Goal: Information Seeking & Learning: Learn about a topic

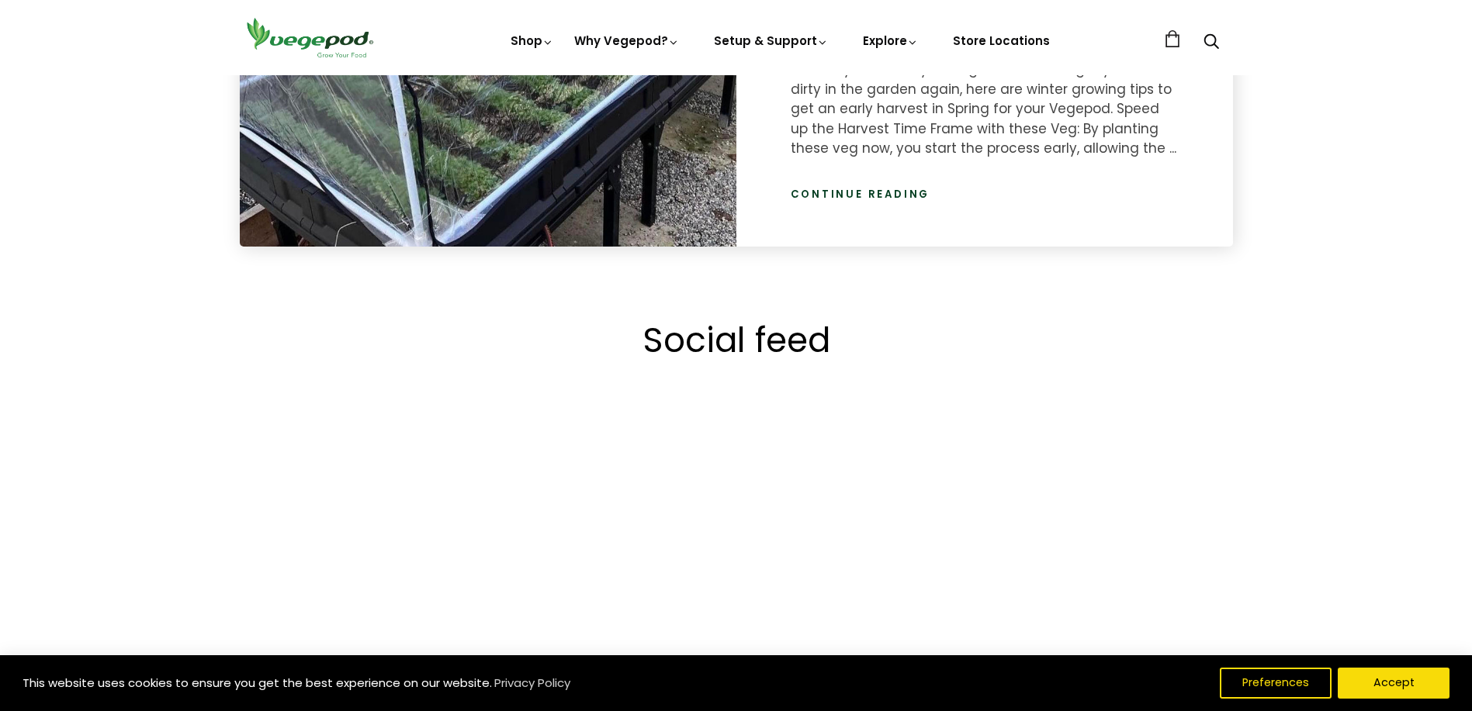
scroll to position [2793, 0]
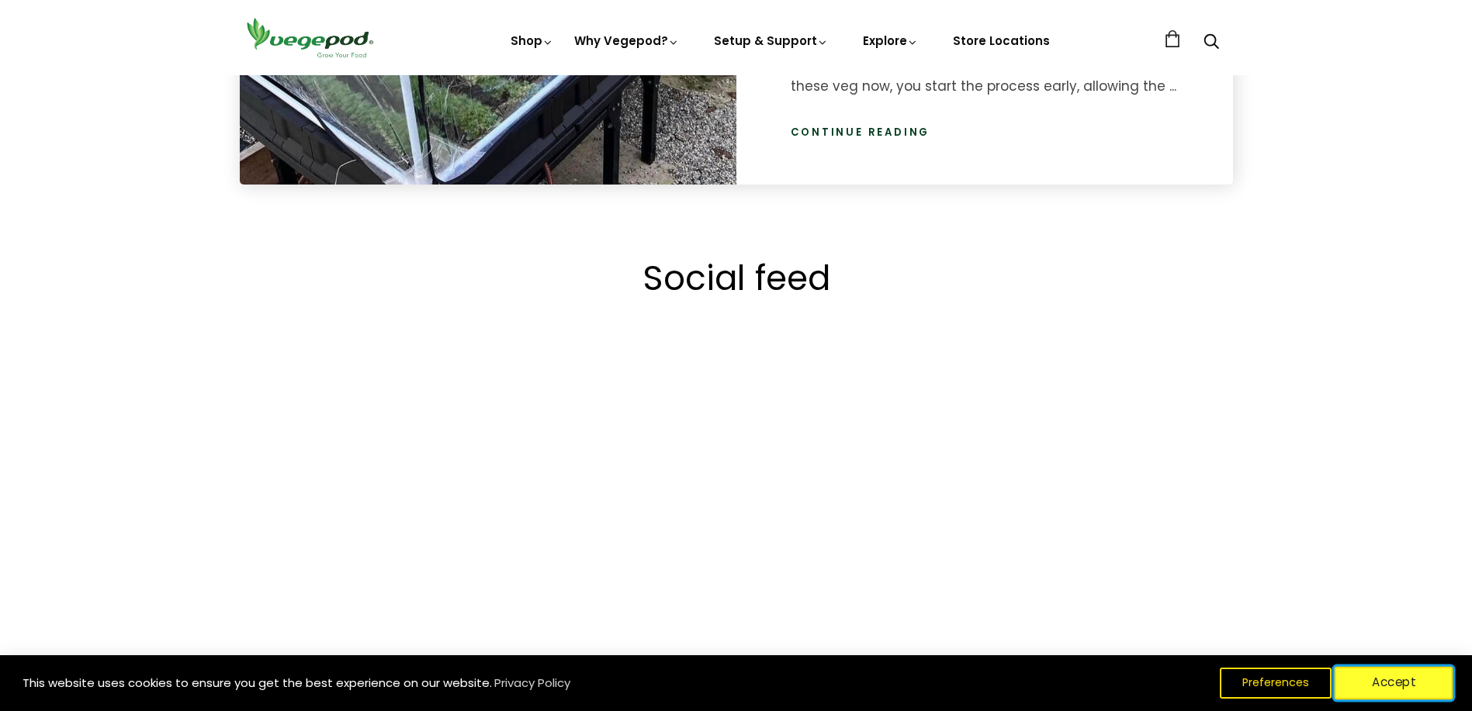
click at [1399, 686] on button "Accept" at bounding box center [1393, 683] width 119 height 33
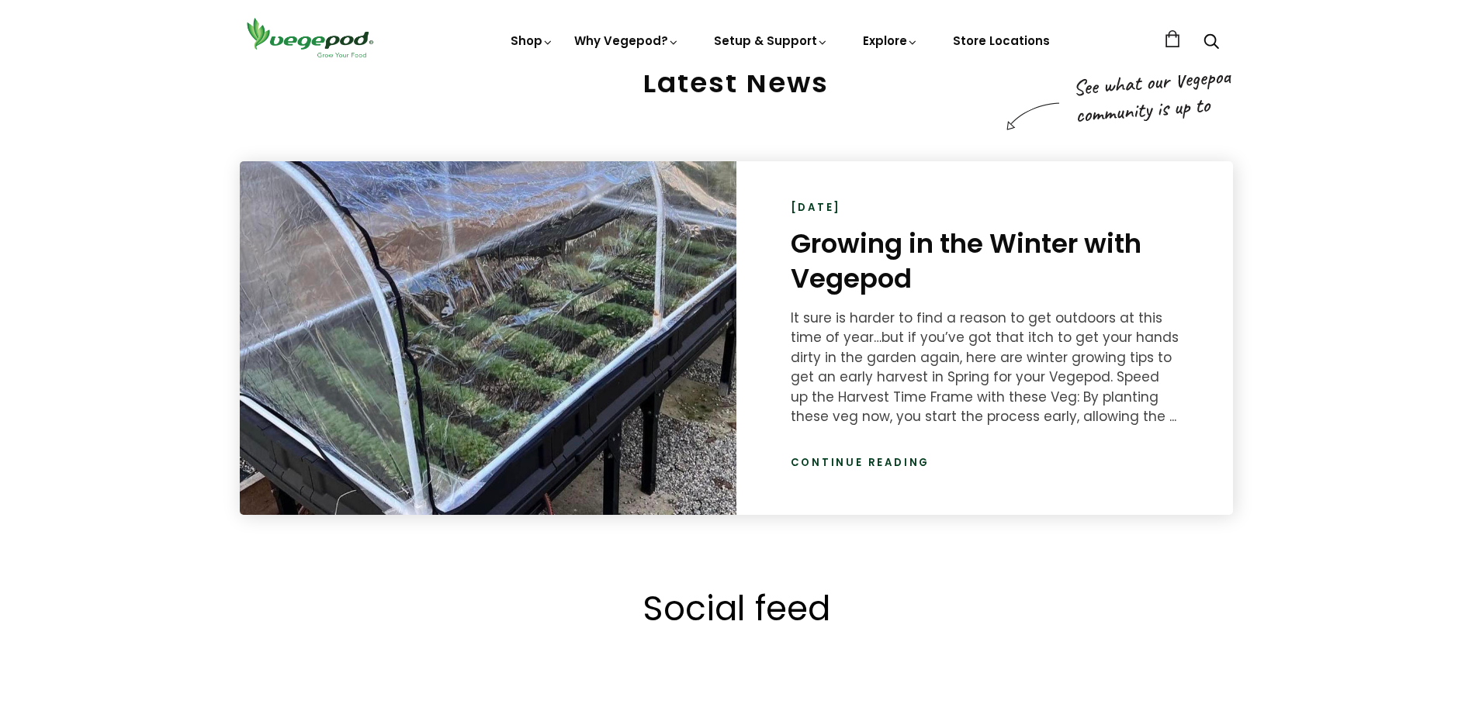
scroll to position [2405, 0]
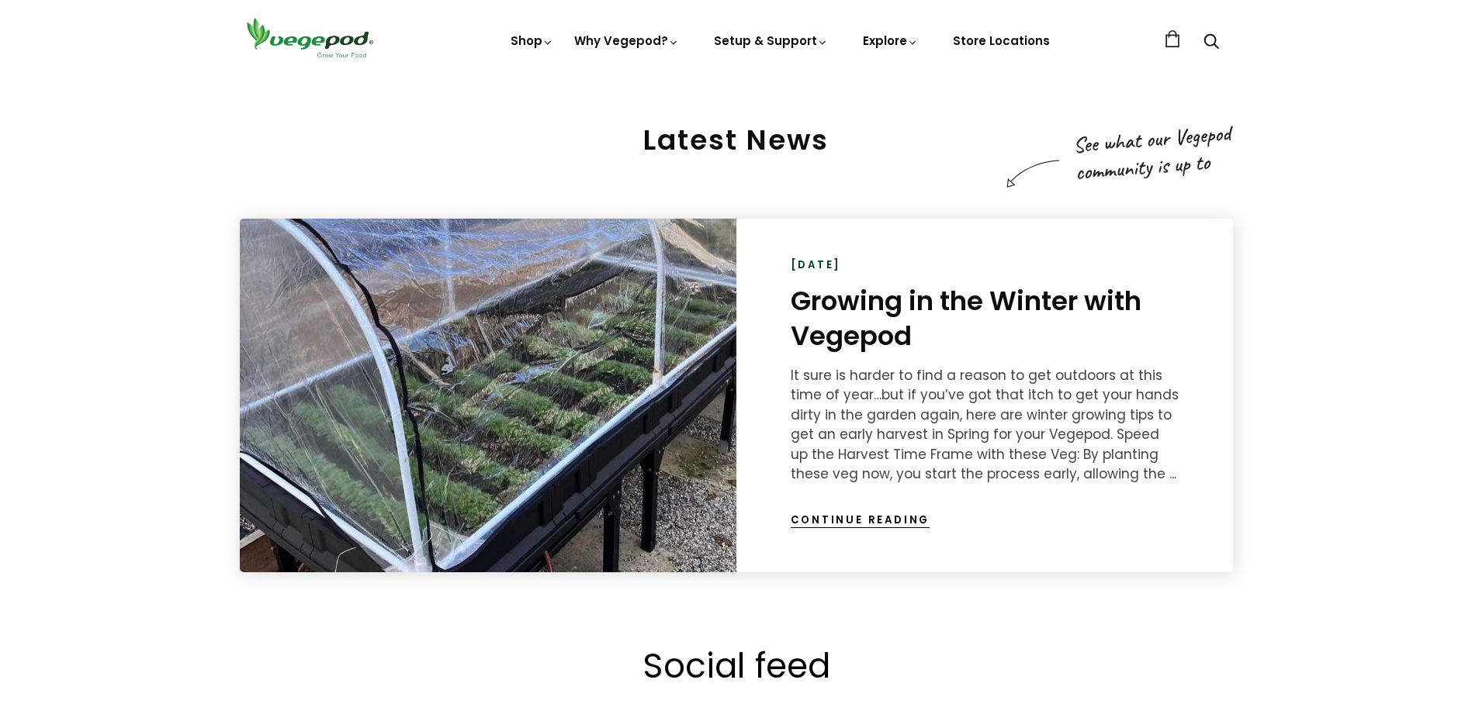
click at [897, 517] on link "Continue reading" at bounding box center [861, 521] width 140 height 16
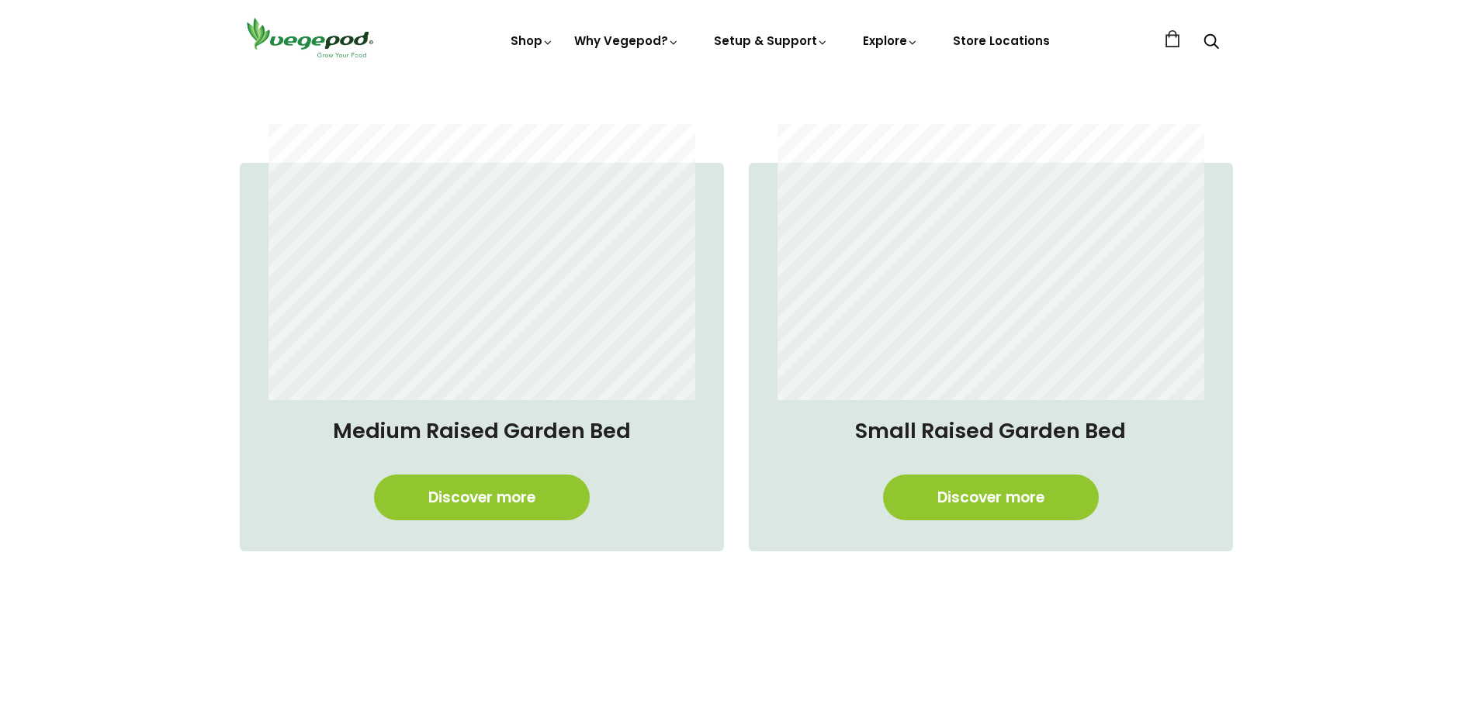
scroll to position [1397, 0]
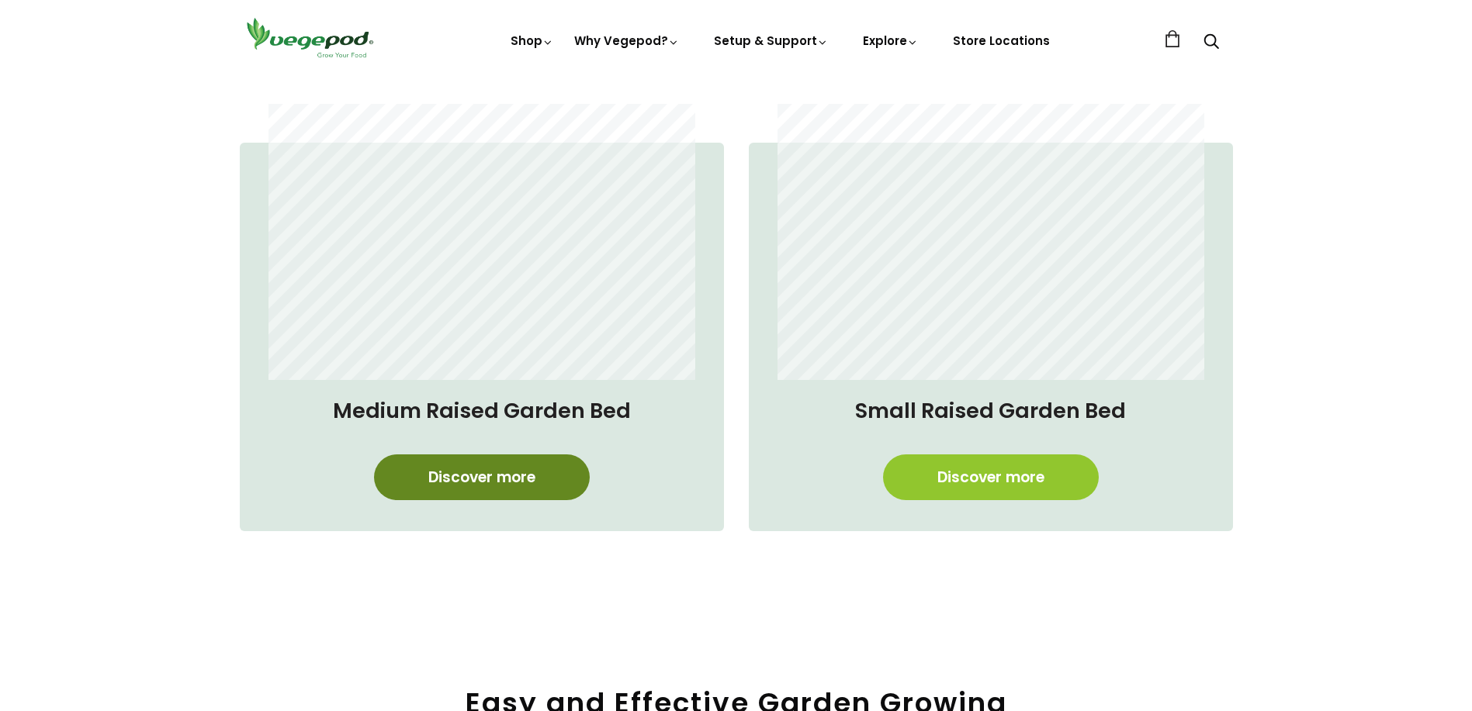
click at [497, 479] on link "Discover more" at bounding box center [482, 478] width 216 height 46
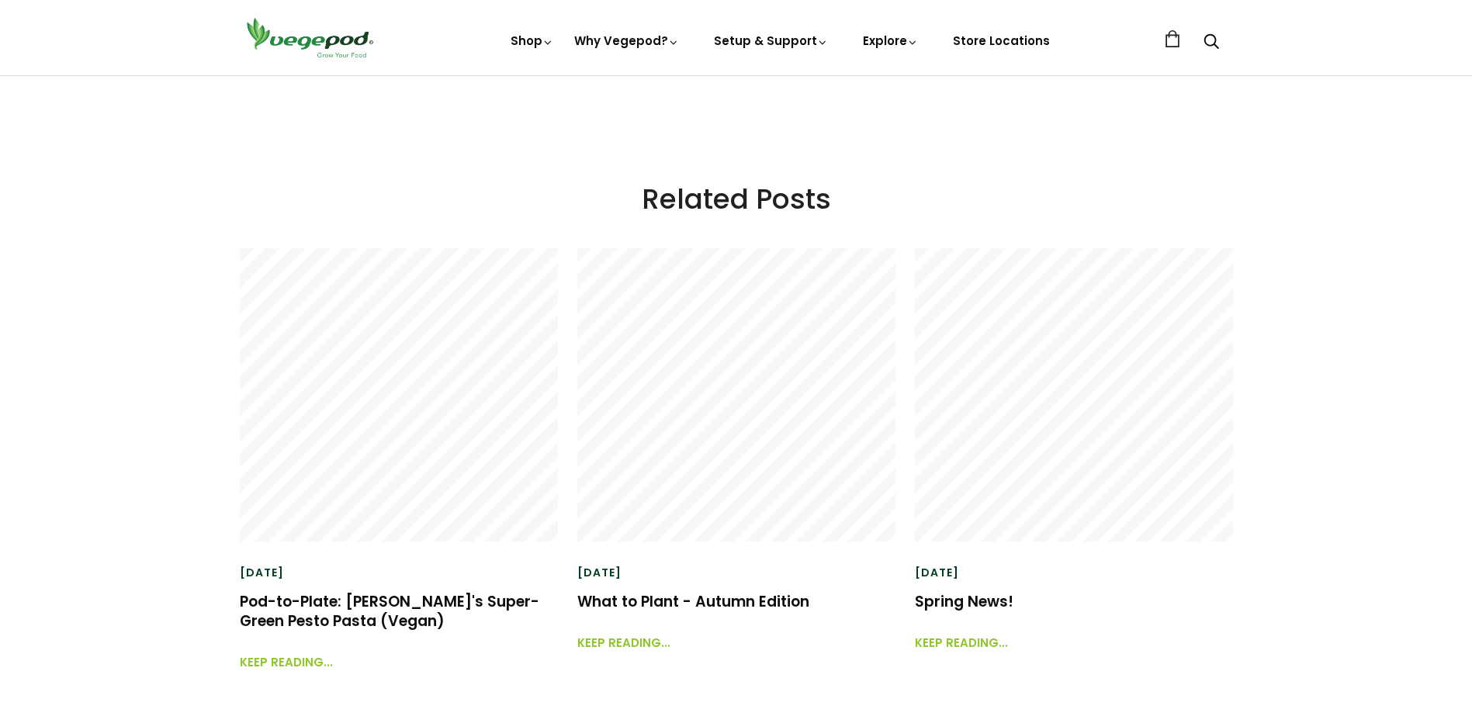
scroll to position [3491, 0]
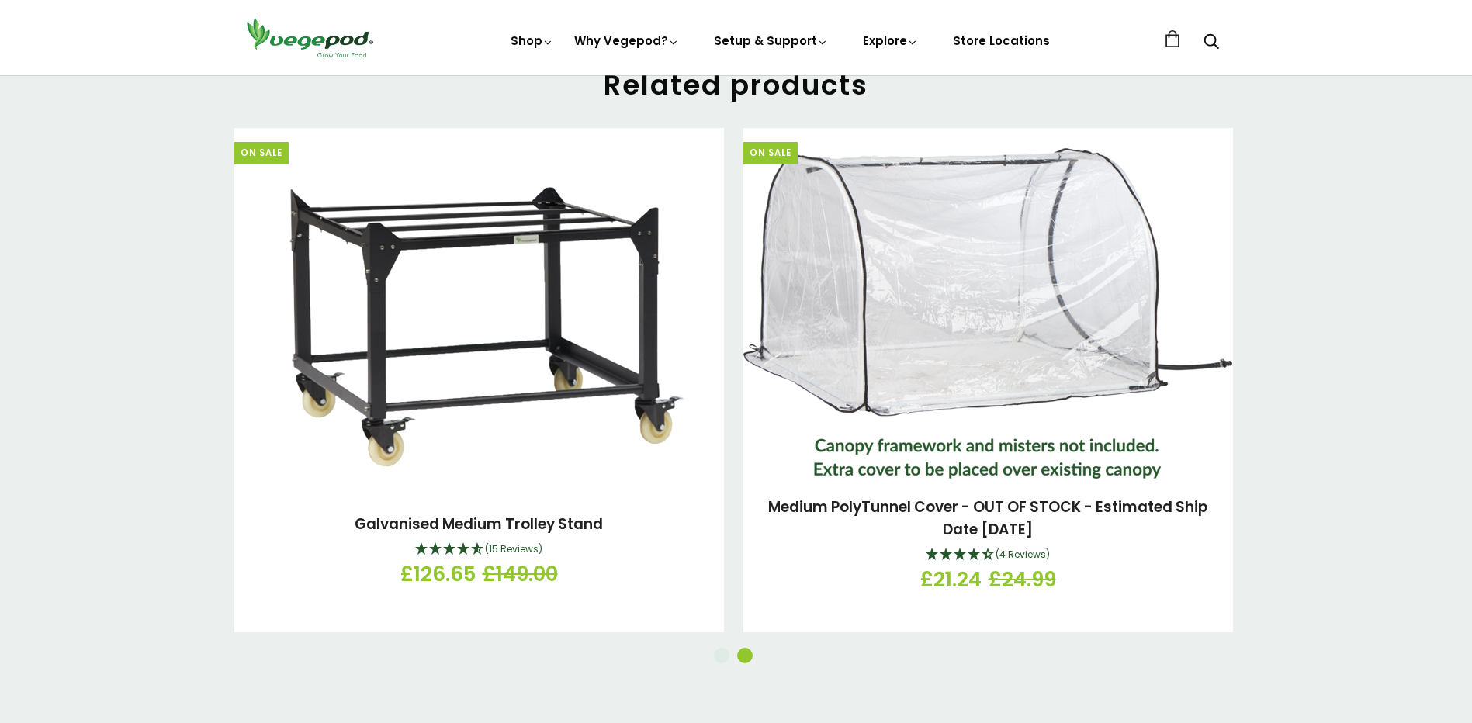
scroll to position [2328, 0]
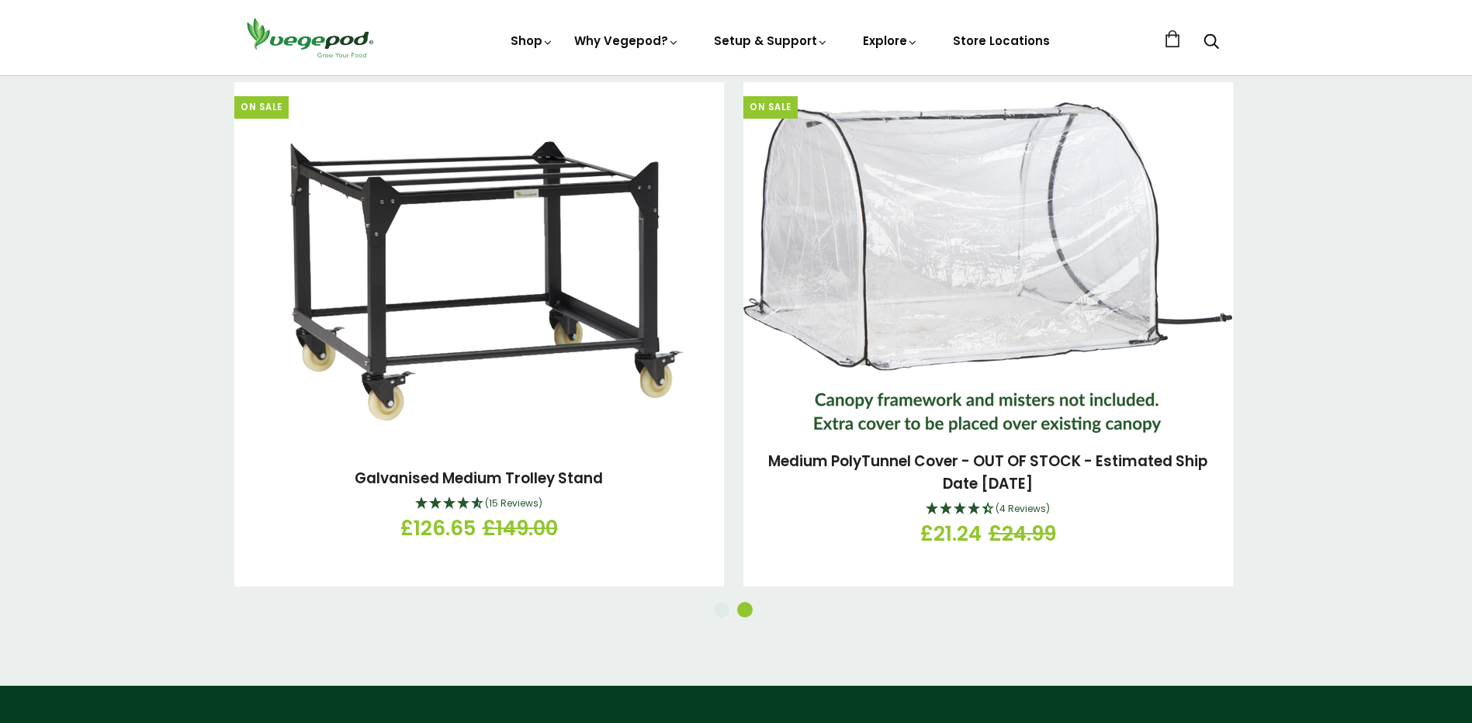
click at [721, 613] on button "1" at bounding box center [722, 610] width 16 height 16
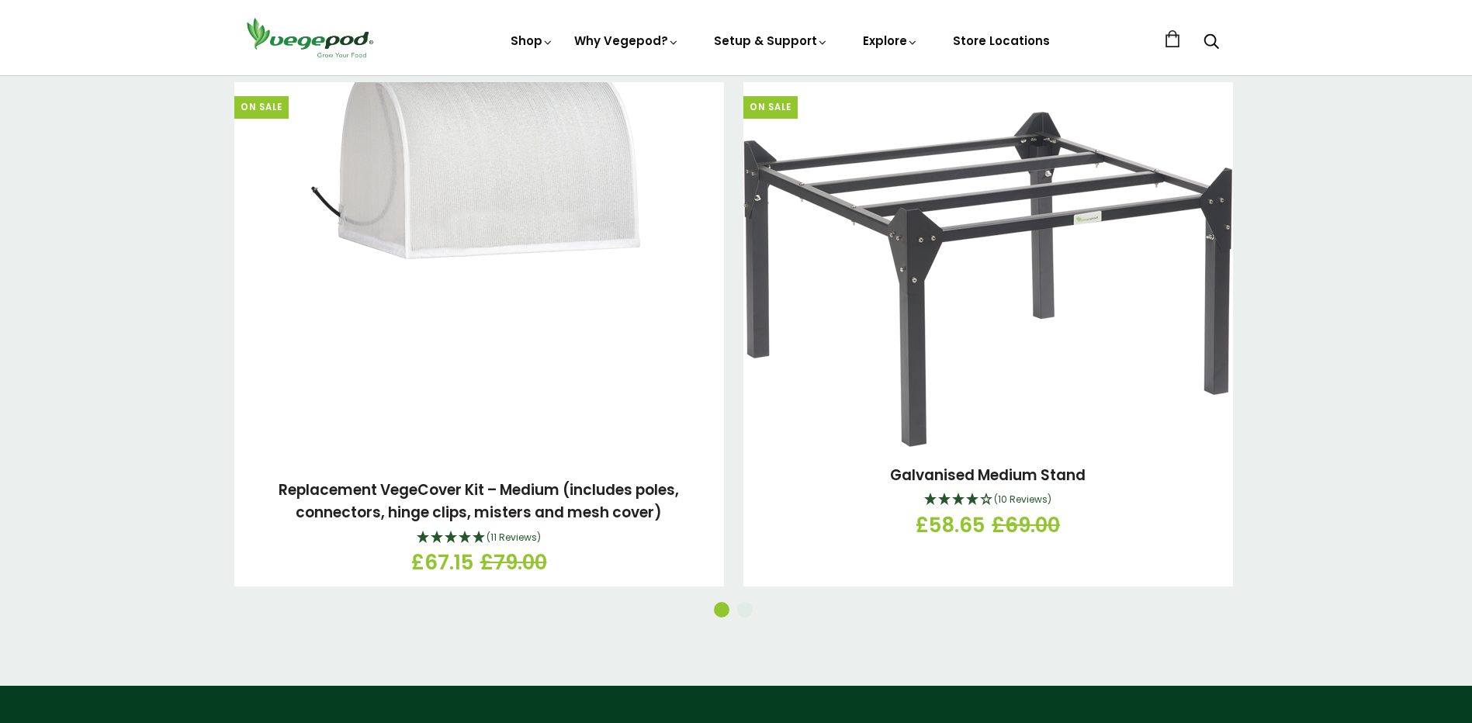
click at [746, 607] on button "2" at bounding box center [745, 610] width 16 height 16
